Goal: Information Seeking & Learning: Learn about a topic

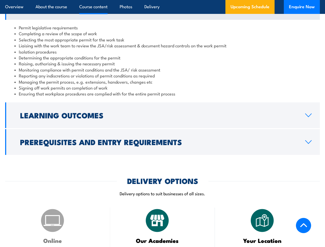
click at [162, 0] on article "Overview About the course Course content Photos Delivery Upcoming Schedule Enqu…" at bounding box center [162, 7] width 314 height 14
click at [162, 118] on h2 "Learning Outcomes" at bounding box center [158, 115] width 277 height 7
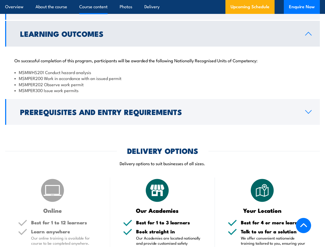
click at [162, 148] on div "COURSES > Safety Training Issue Work Permits TRAINING This nationally accredite…" at bounding box center [162, 214] width 325 height 1353
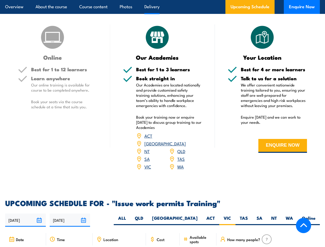
click at [162, 0] on article "Overview About the course Course content Photos Delivery Upcoming Schedule Enqu…" at bounding box center [162, 7] width 314 height 14
click at [25, 218] on input "[DATE]" at bounding box center [25, 219] width 41 height 13
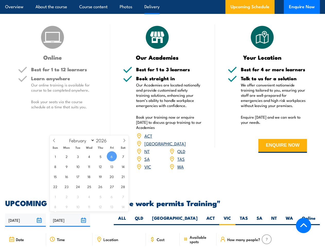
click at [70, 218] on input "[DATE]" at bounding box center [70, 219] width 41 height 13
